Goal: Consume media (video, audio)

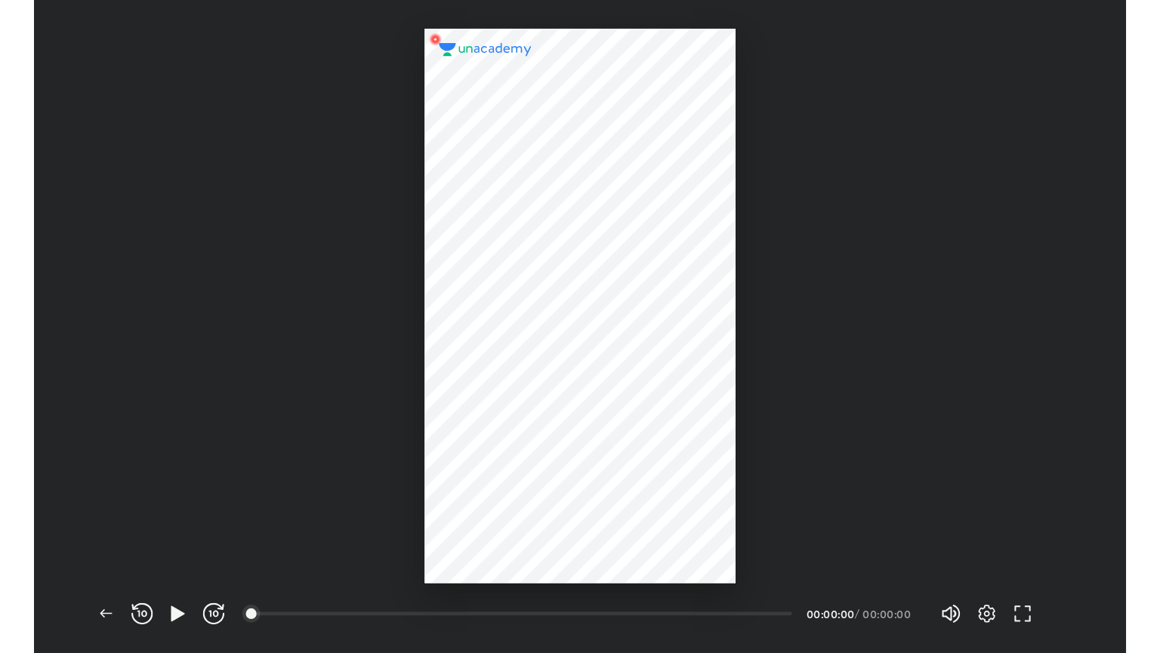
scroll to position [552, 922]
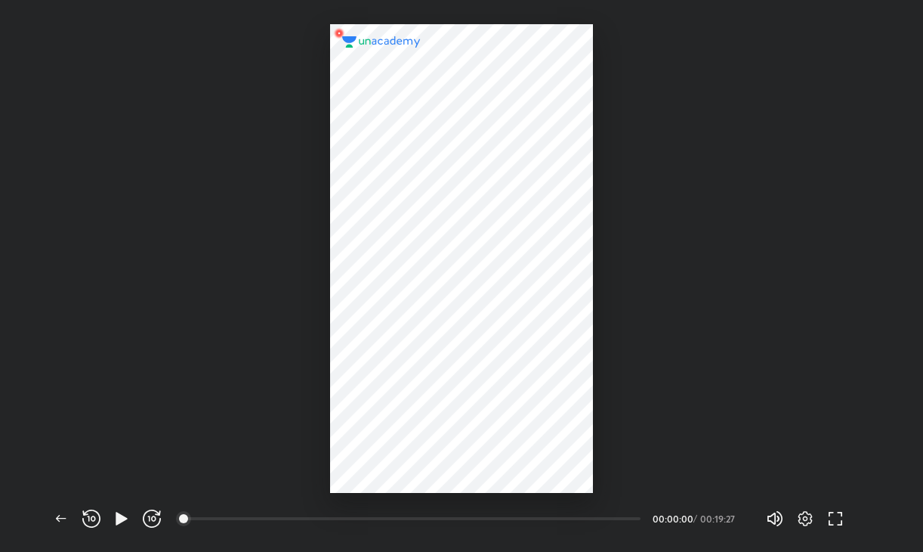
click at [871, 410] on div at bounding box center [461, 246] width 923 height 492
click at [120, 522] on icon "button" at bounding box center [121, 517] width 11 height 13
click at [841, 518] on icon "button" at bounding box center [836, 518] width 18 height 18
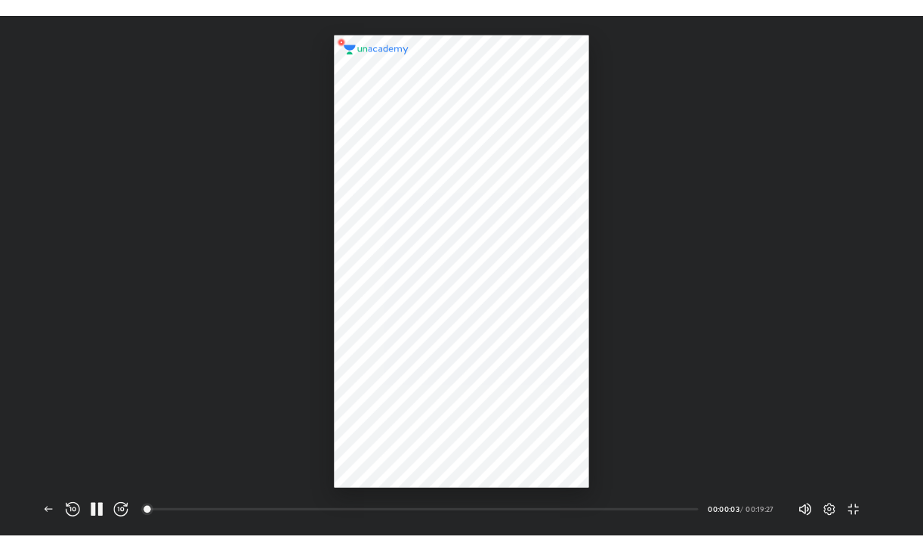
scroll to position [653, 1160]
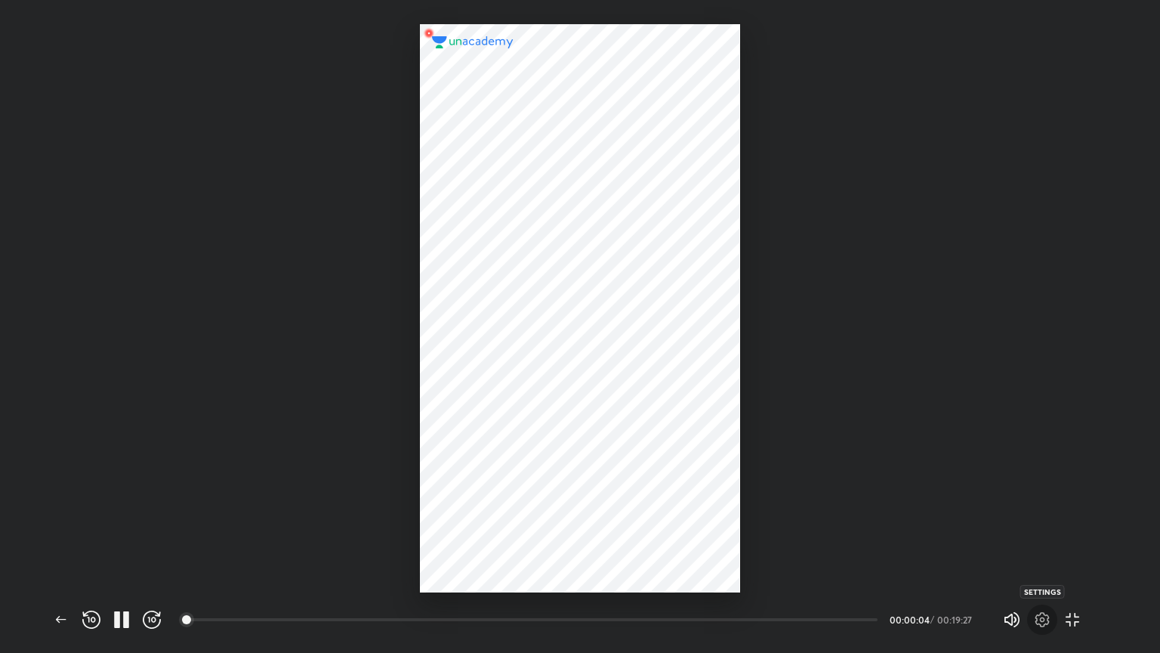
click at [922, 551] on icon "button" at bounding box center [1043, 619] width 18 height 18
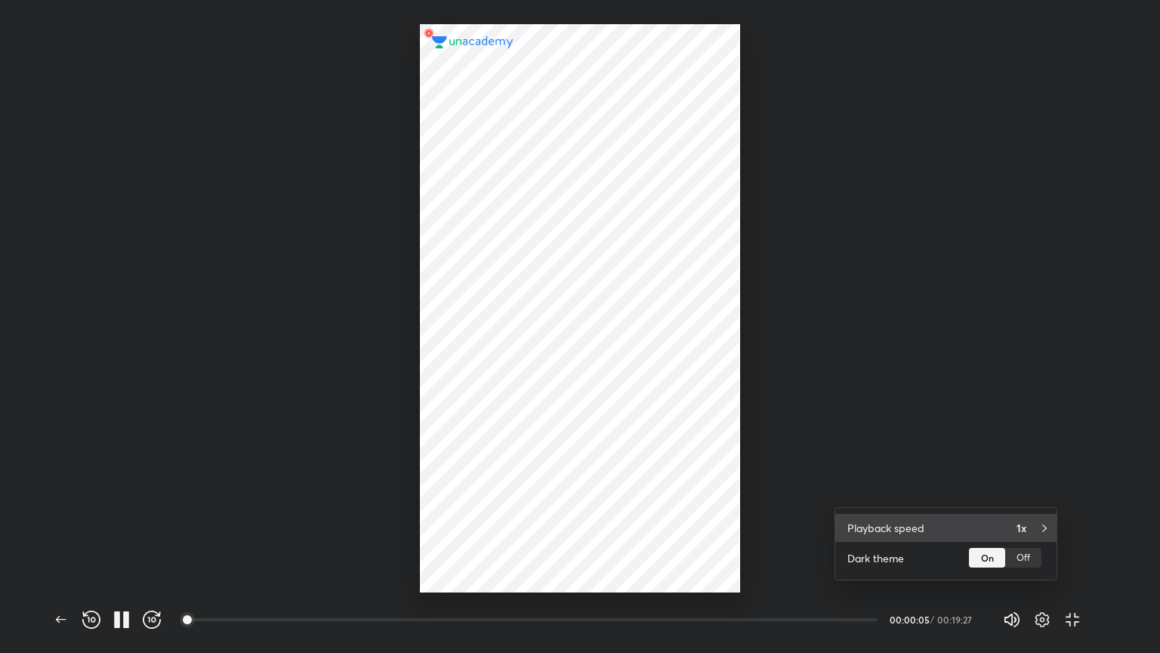
click at [922, 524] on div "Playback speed 1x" at bounding box center [946, 528] width 221 height 28
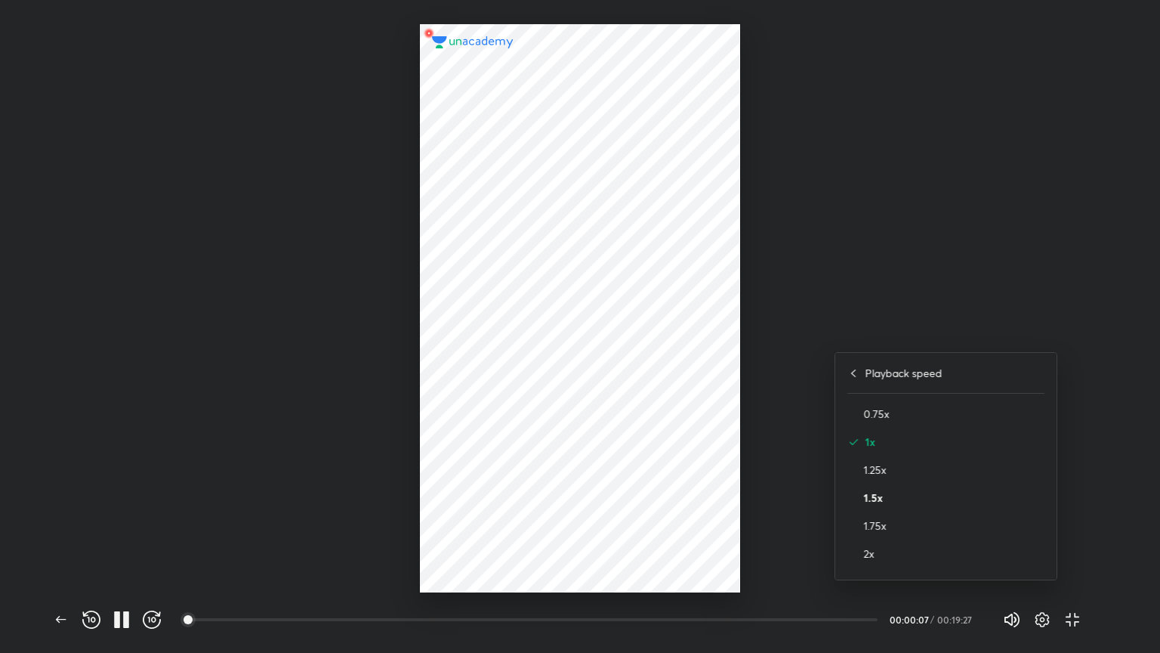
click at [879, 496] on h4 "1.5x" at bounding box center [954, 498] width 181 height 16
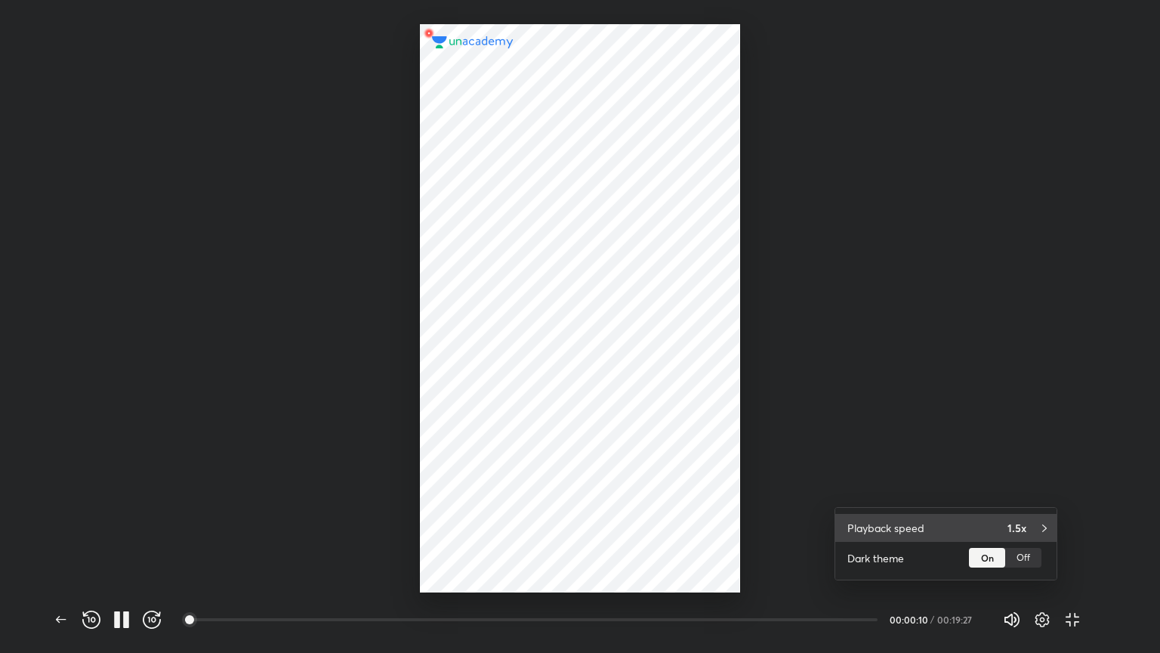
click at [922, 528] on div "Playback speed 1.5x" at bounding box center [946, 528] width 221 height 28
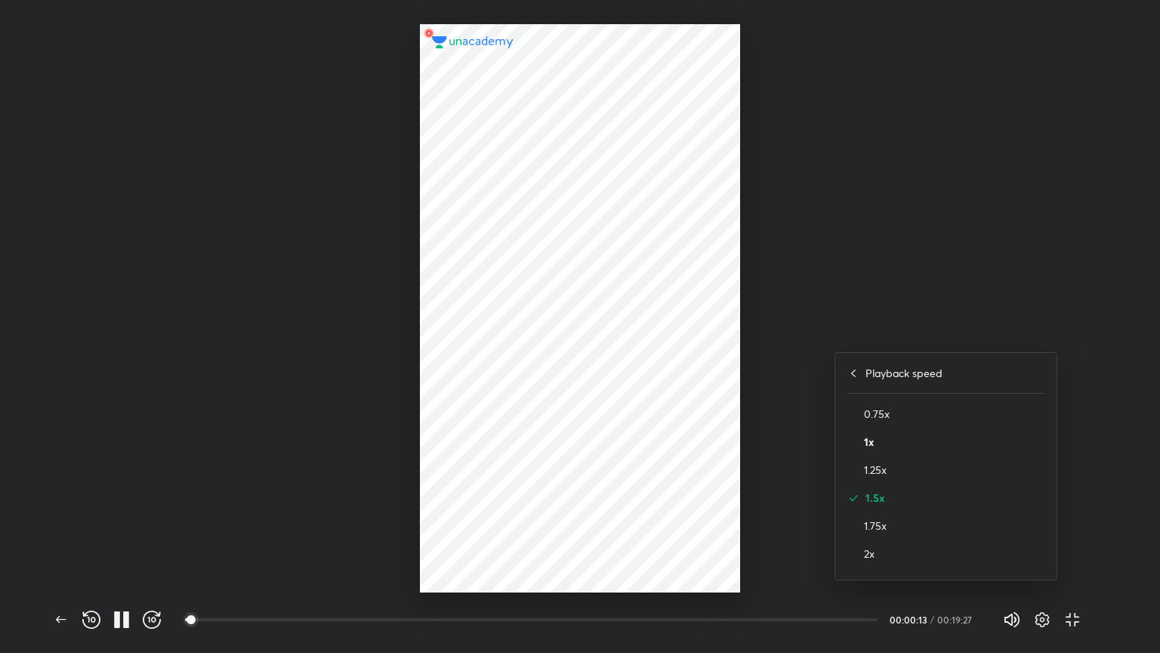
click at [873, 441] on h4 "1x" at bounding box center [954, 442] width 181 height 16
click at [831, 422] on div at bounding box center [580, 326] width 1160 height 653
click at [154, 551] on icon "button" at bounding box center [152, 619] width 18 height 18
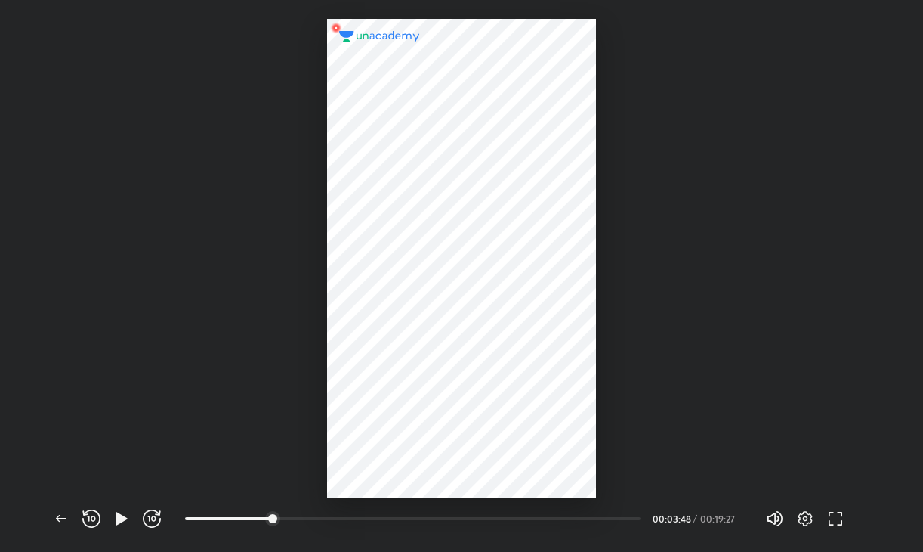
scroll to position [552, 922]
